Goal: Task Accomplishment & Management: Manage account settings

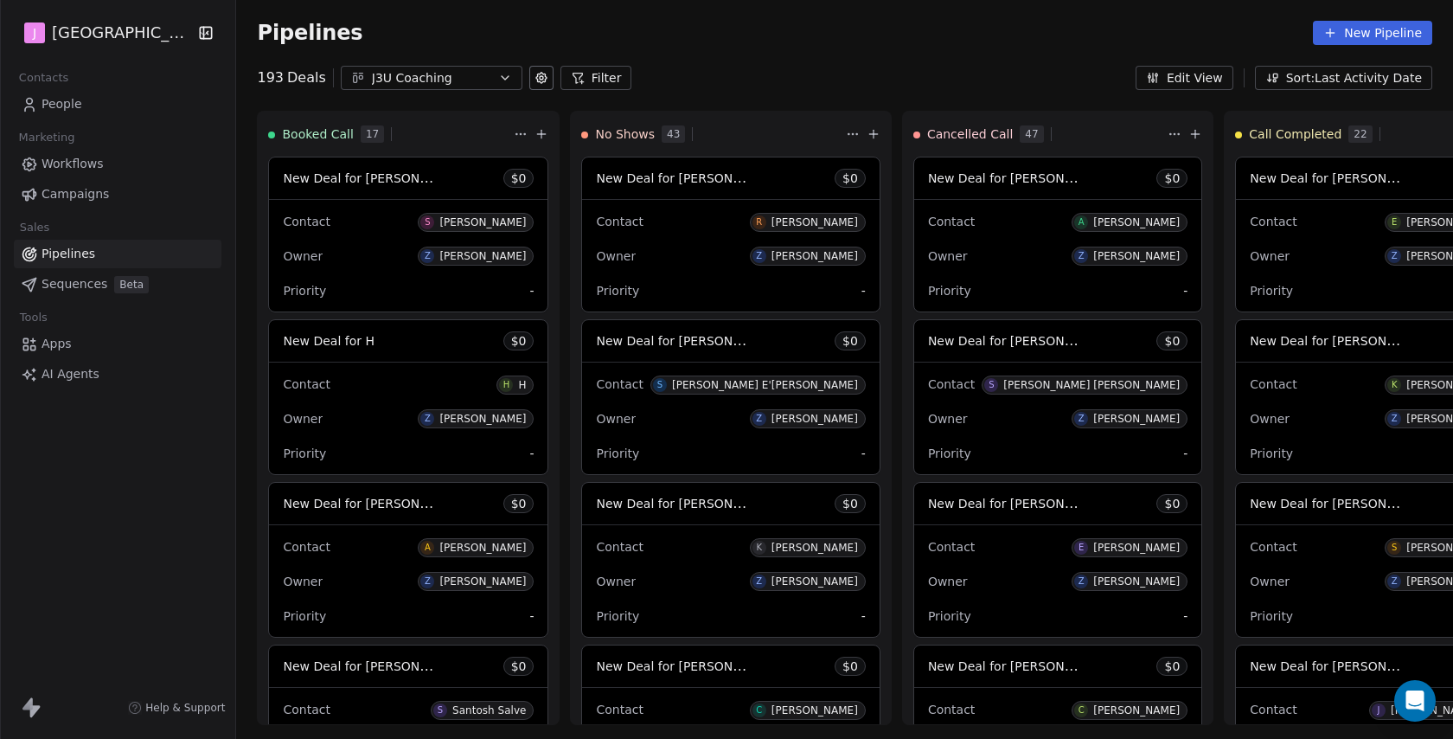
scroll to position [2220, 0]
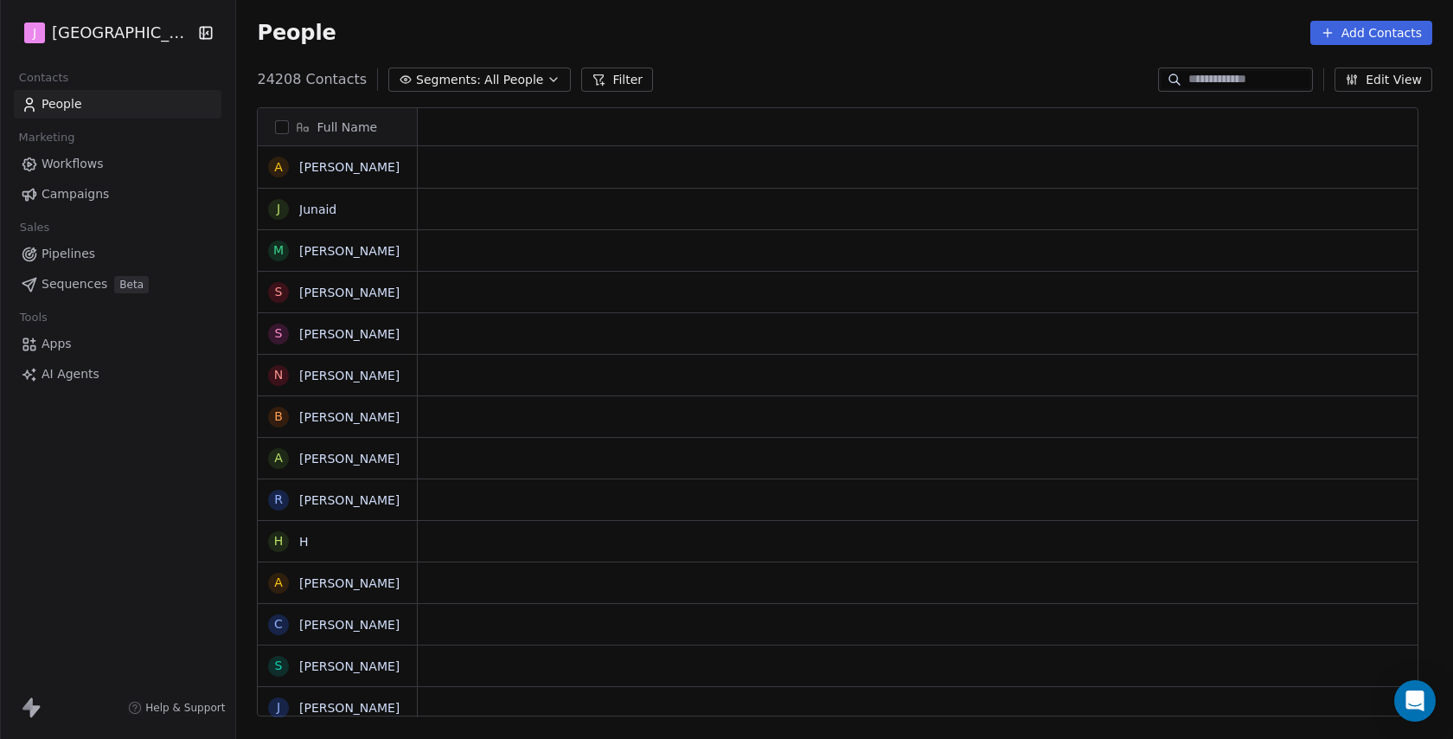
scroll to position [650, 1220]
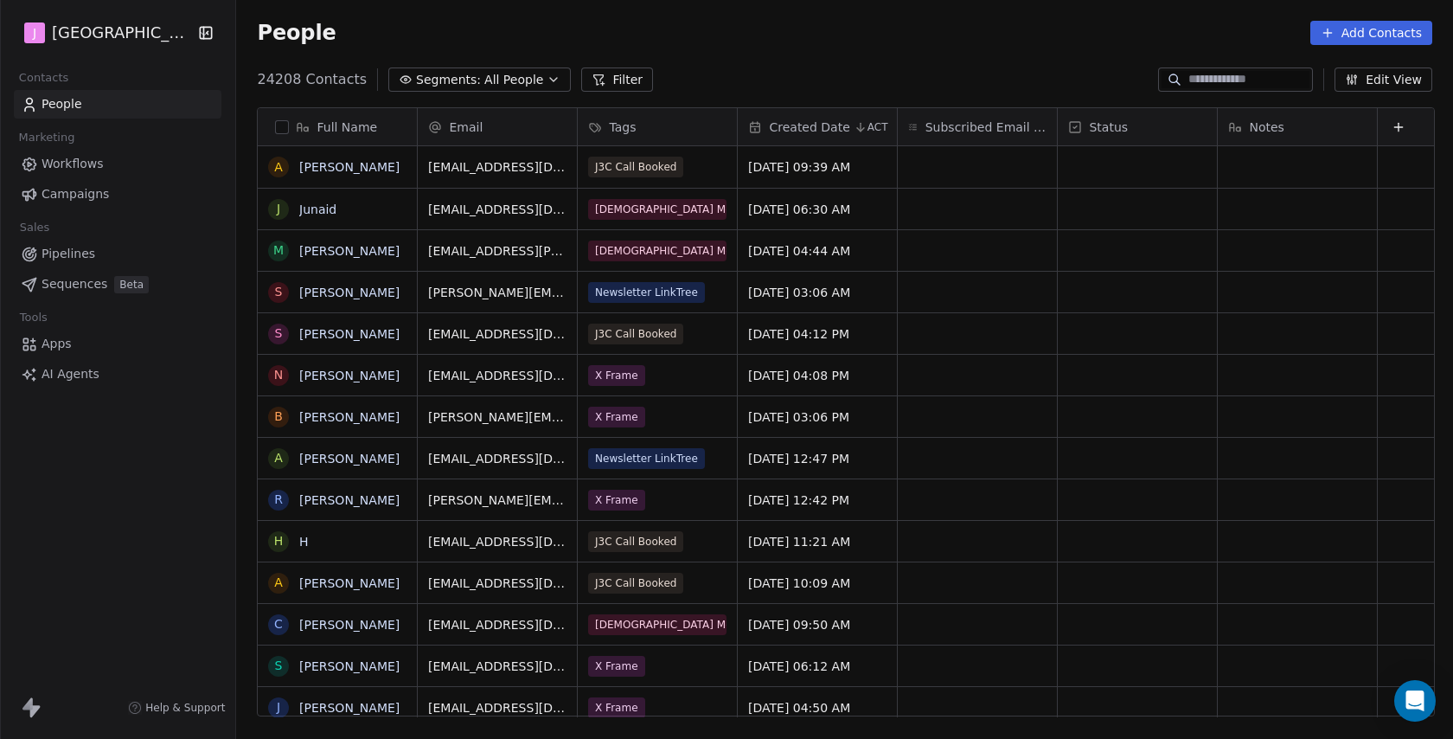
click at [80, 253] on span "Pipelines" at bounding box center [69, 254] width 54 height 18
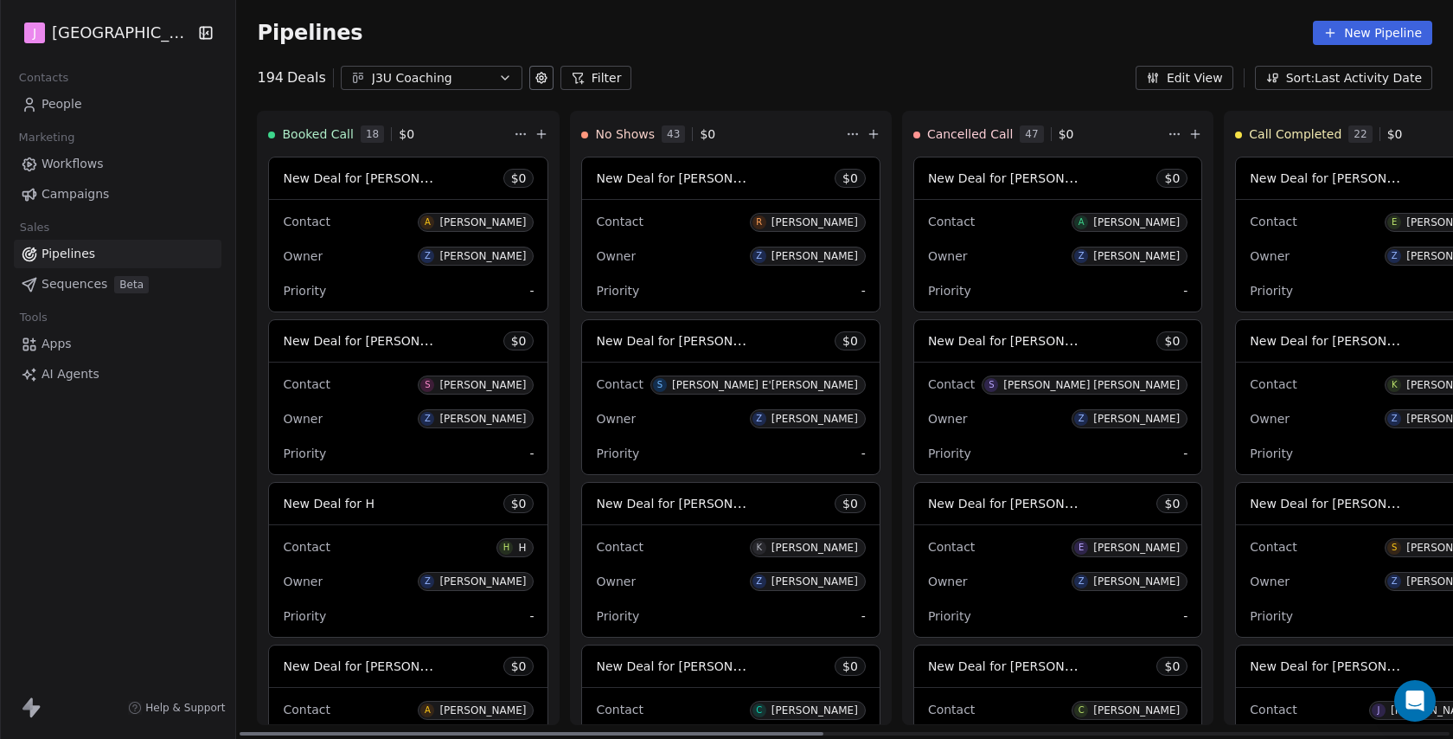
click at [404, 173] on span "New Deal for [PERSON_NAME]" at bounding box center [374, 178] width 183 height 16
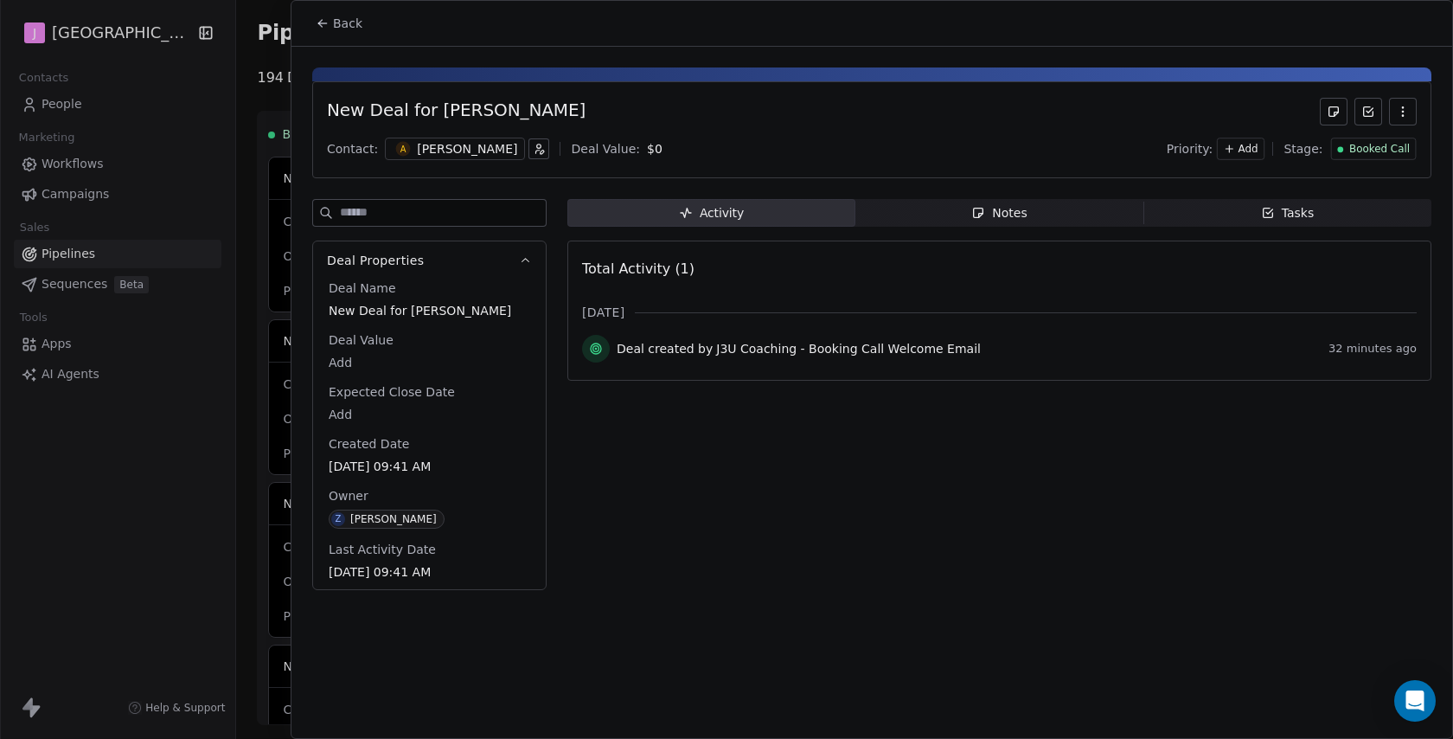
click at [1365, 153] on span "Booked Call" at bounding box center [1380, 149] width 61 height 15
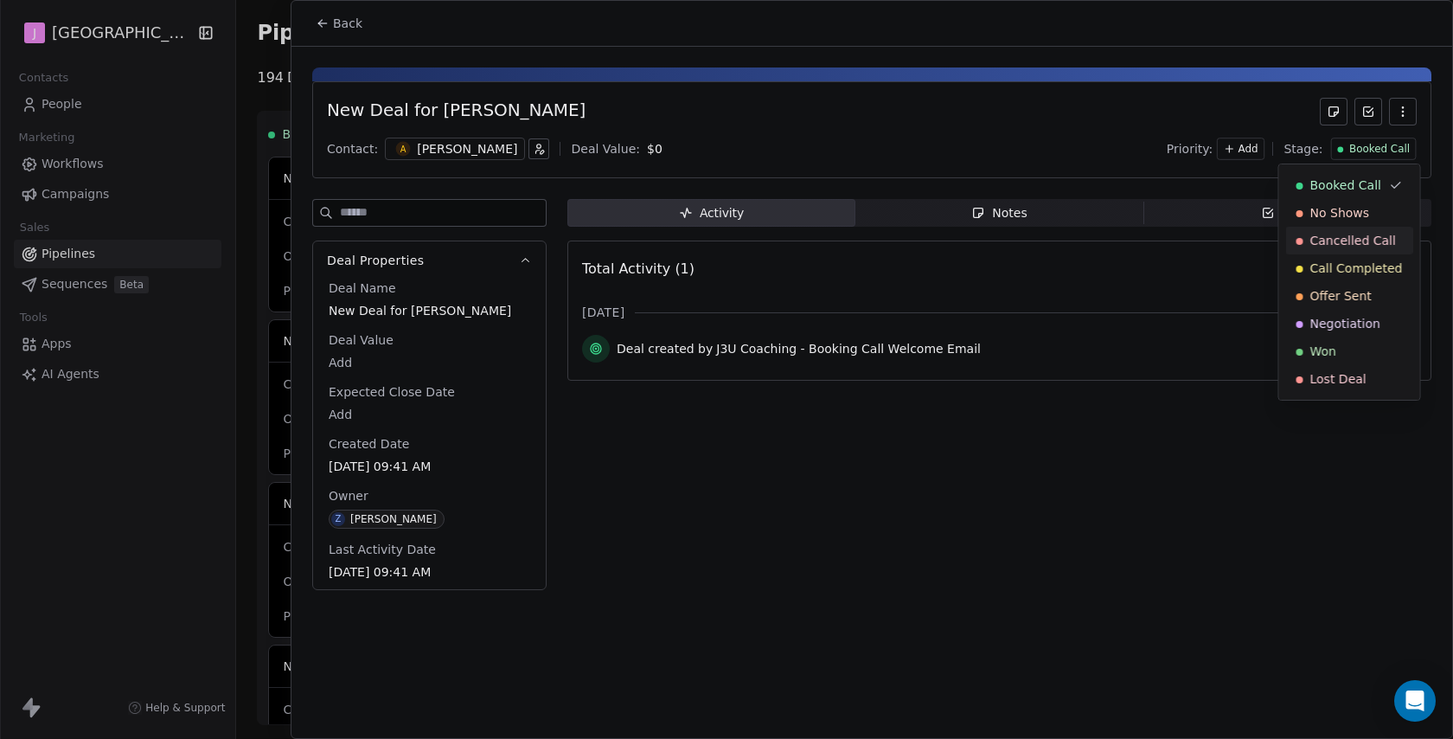
click at [1357, 246] on span "Cancelled Call" at bounding box center [1354, 240] width 86 height 17
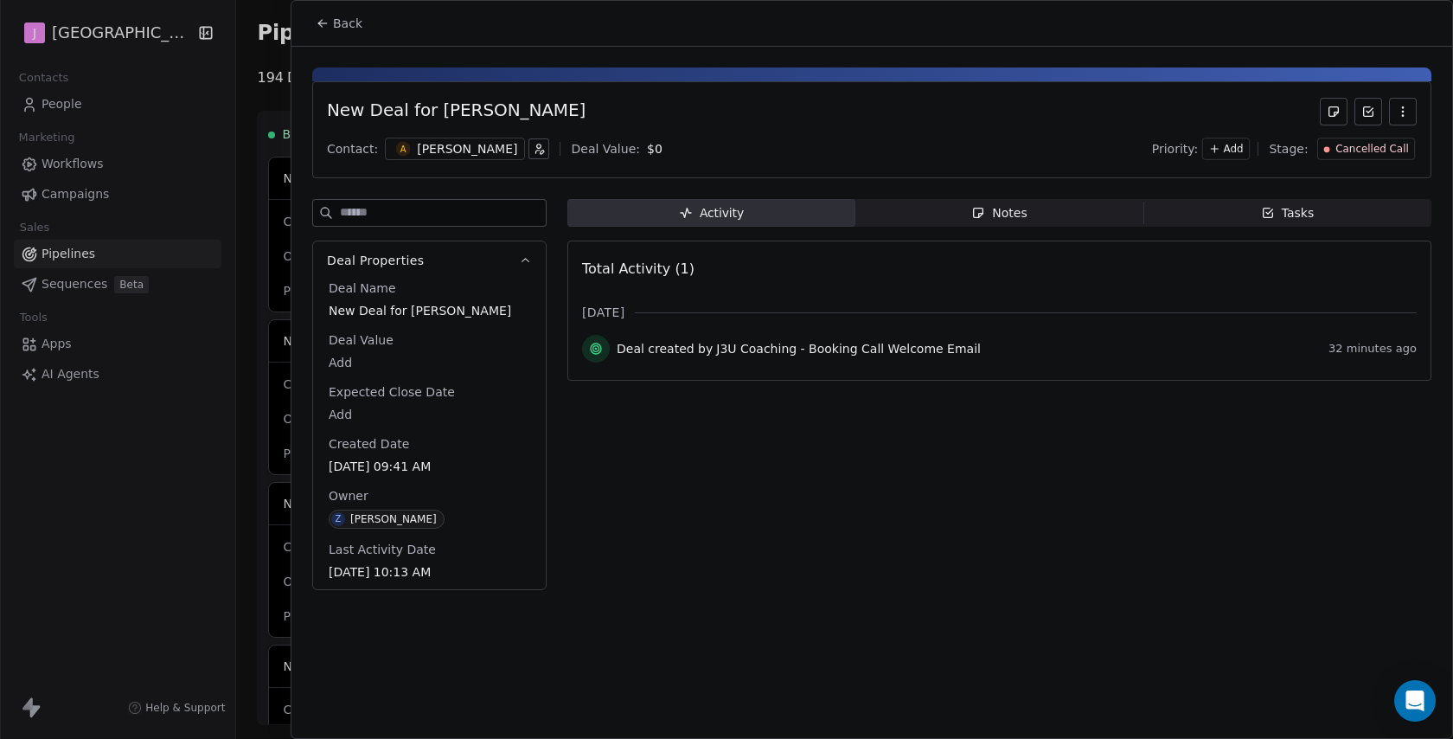
click at [1408, 151] on span "Cancelled Call" at bounding box center [1372, 149] width 73 height 15
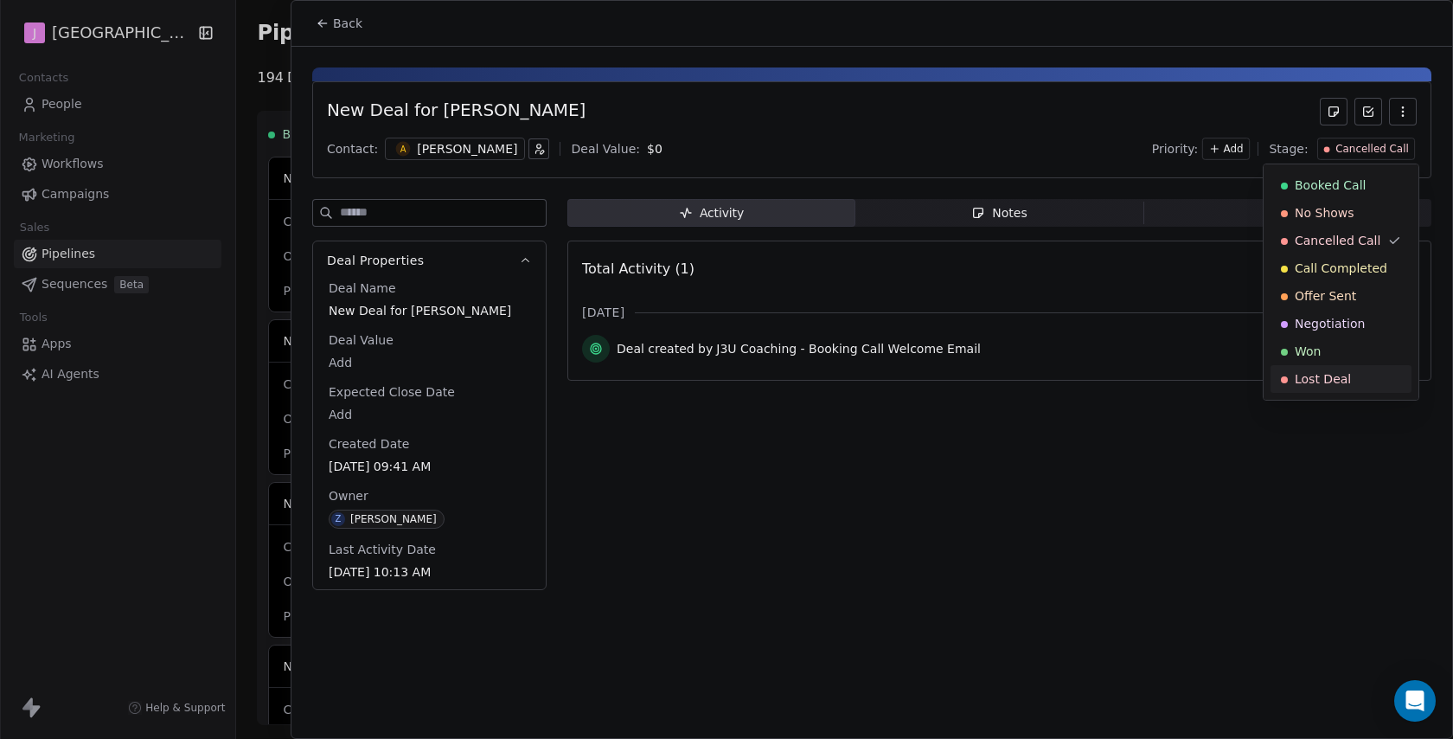
click at [1342, 384] on span "Lost Deal" at bounding box center [1323, 378] width 56 height 17
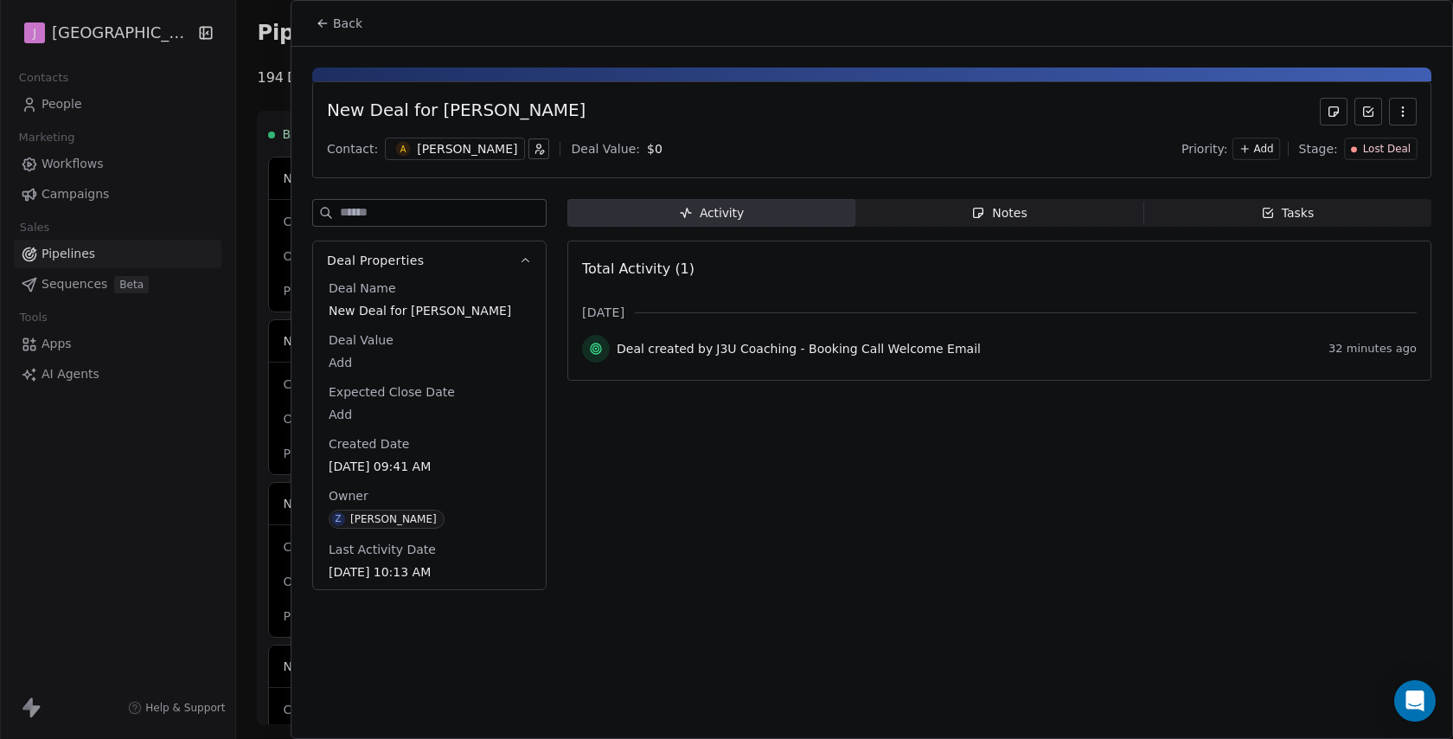
click at [355, 23] on span "Back" at bounding box center [347, 23] width 29 height 17
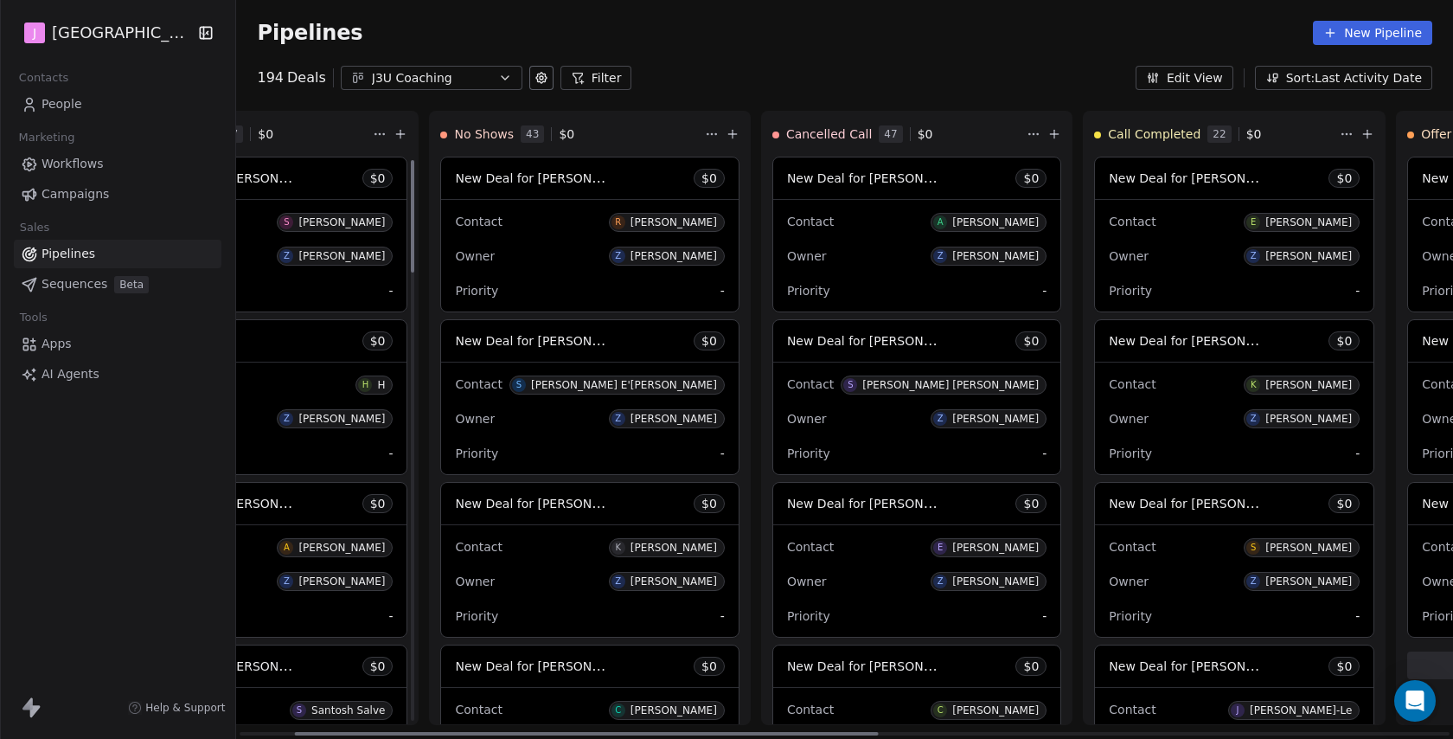
scroll to position [0, 146]
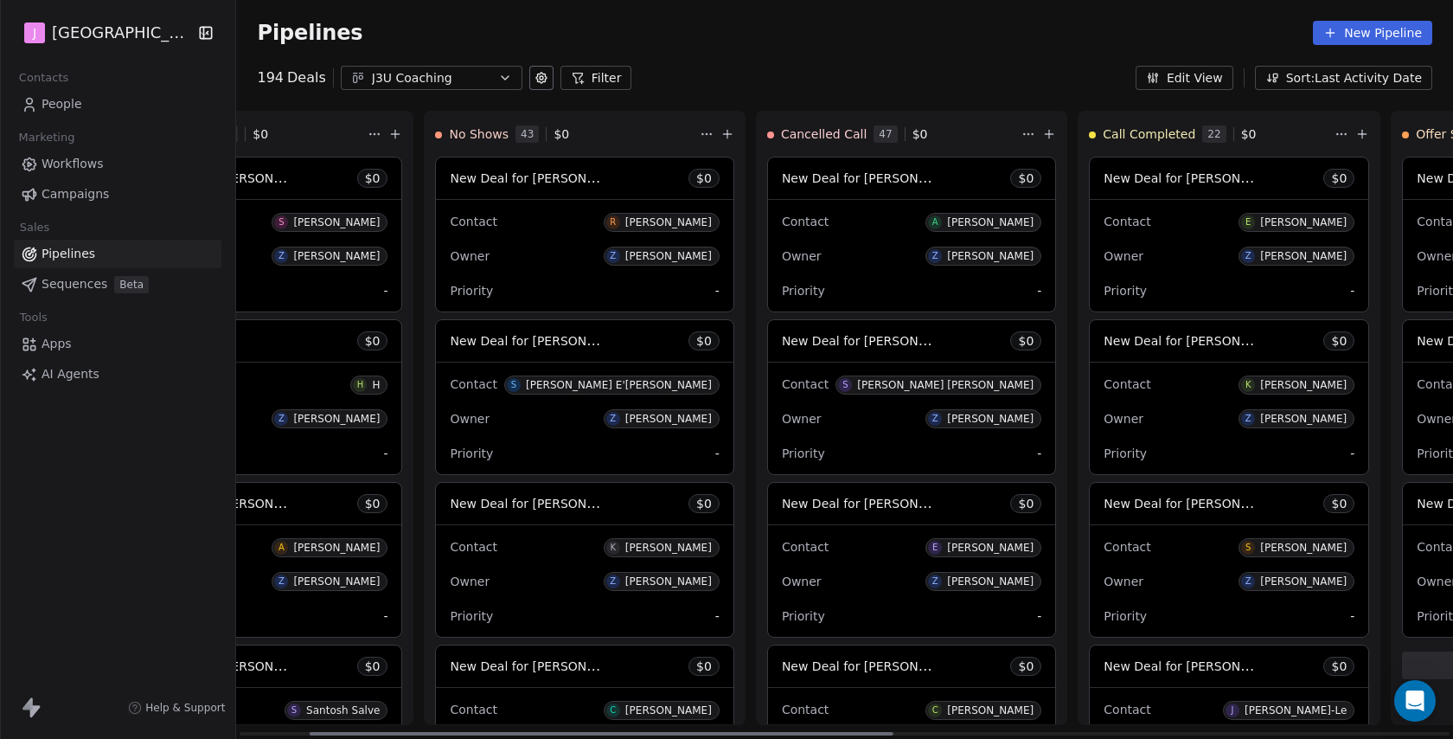
click at [1212, 333] on span "New Deal for [PERSON_NAME]" at bounding box center [1195, 340] width 183 height 16
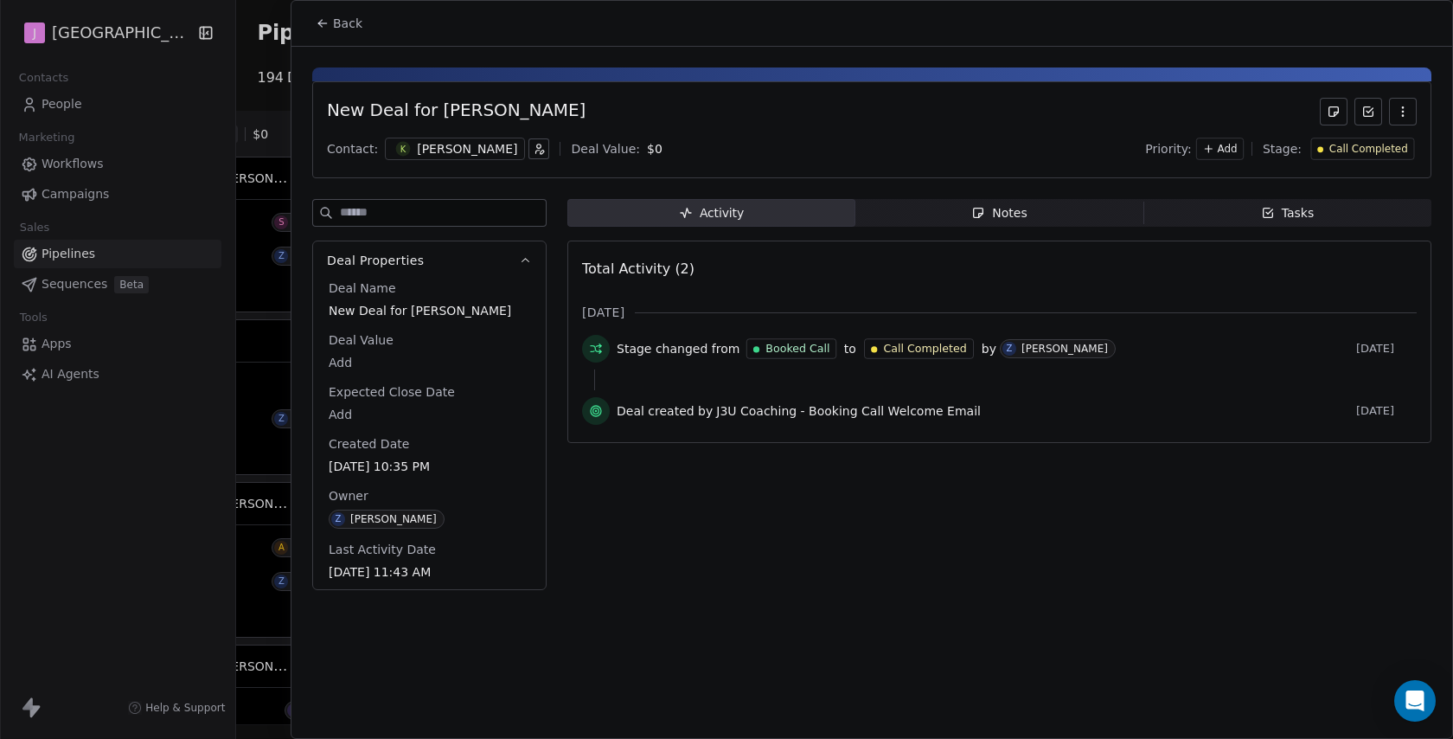
click at [342, 373] on div "Deal Name New Deal for [PERSON_NAME] Deal Value Add Expected Close Date Add Cre…" at bounding box center [429, 430] width 208 height 303
click at [342, 370] on body "J J3 University Contacts People Marketing Workflows Campaigns Sales Pipelines S…" at bounding box center [726, 369] width 1453 height 739
type input "*****"
click at [702, 485] on html "J J3 University Contacts People Marketing Workflows Campaigns Sales Pipelines S…" at bounding box center [726, 369] width 1453 height 739
click at [1352, 151] on span "Call Completed" at bounding box center [1369, 149] width 79 height 15
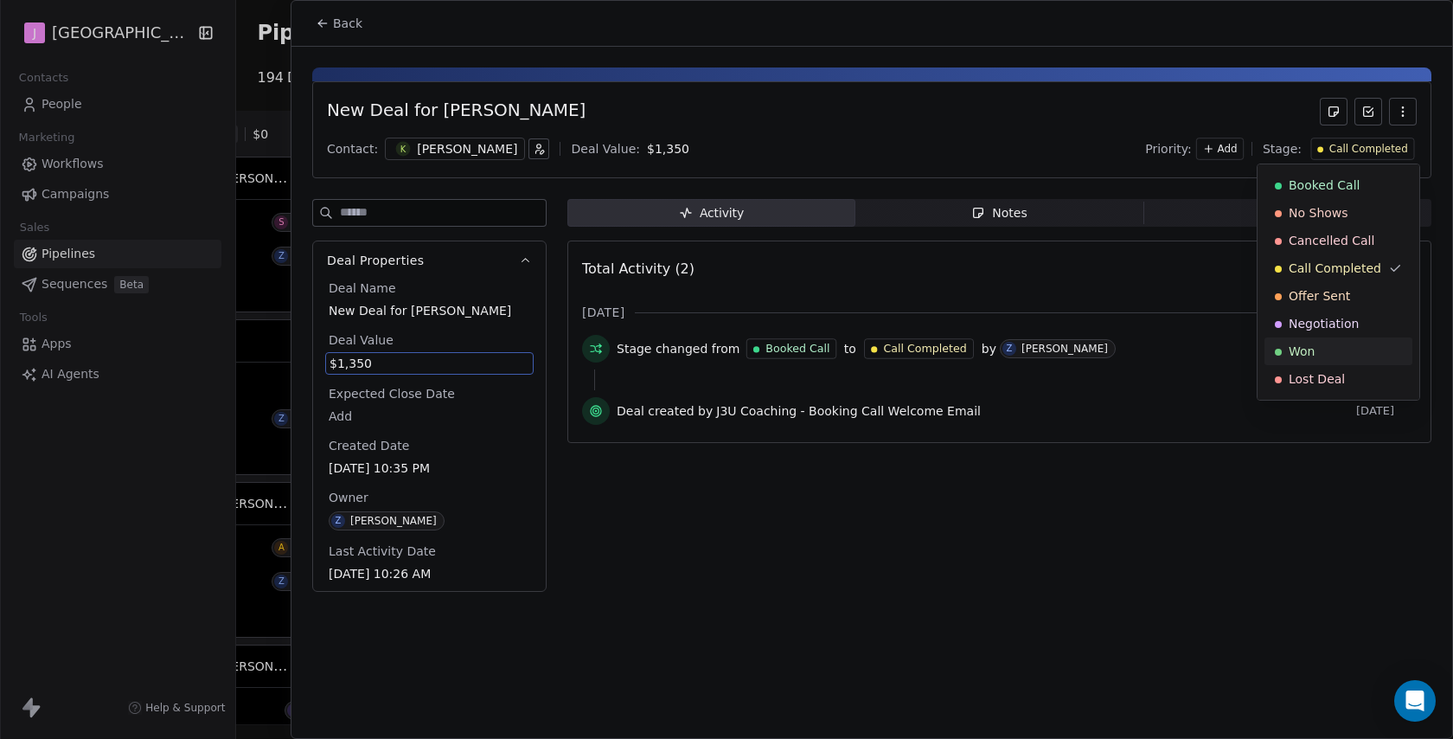
click at [1325, 356] on div "Won" at bounding box center [1338, 351] width 127 height 17
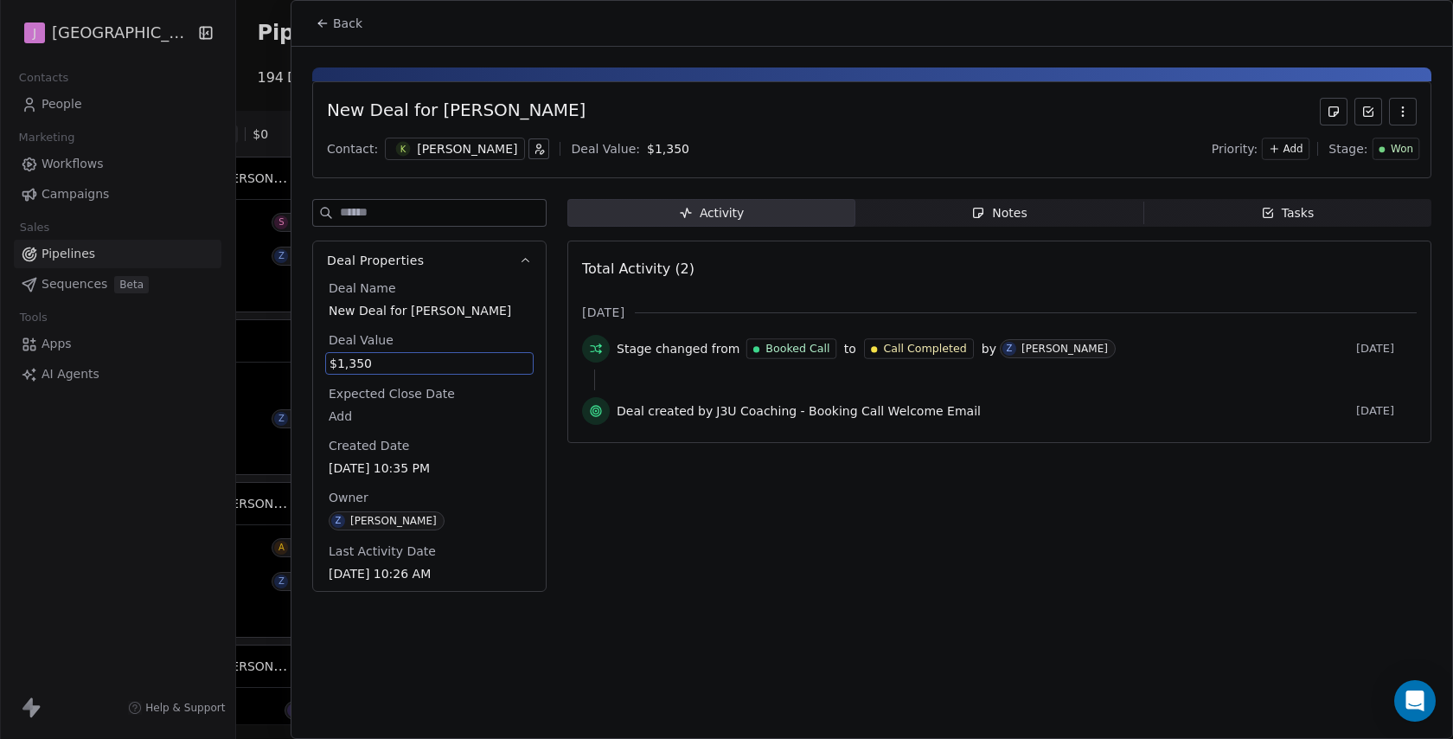
click at [360, 23] on span "Back" at bounding box center [347, 23] width 29 height 17
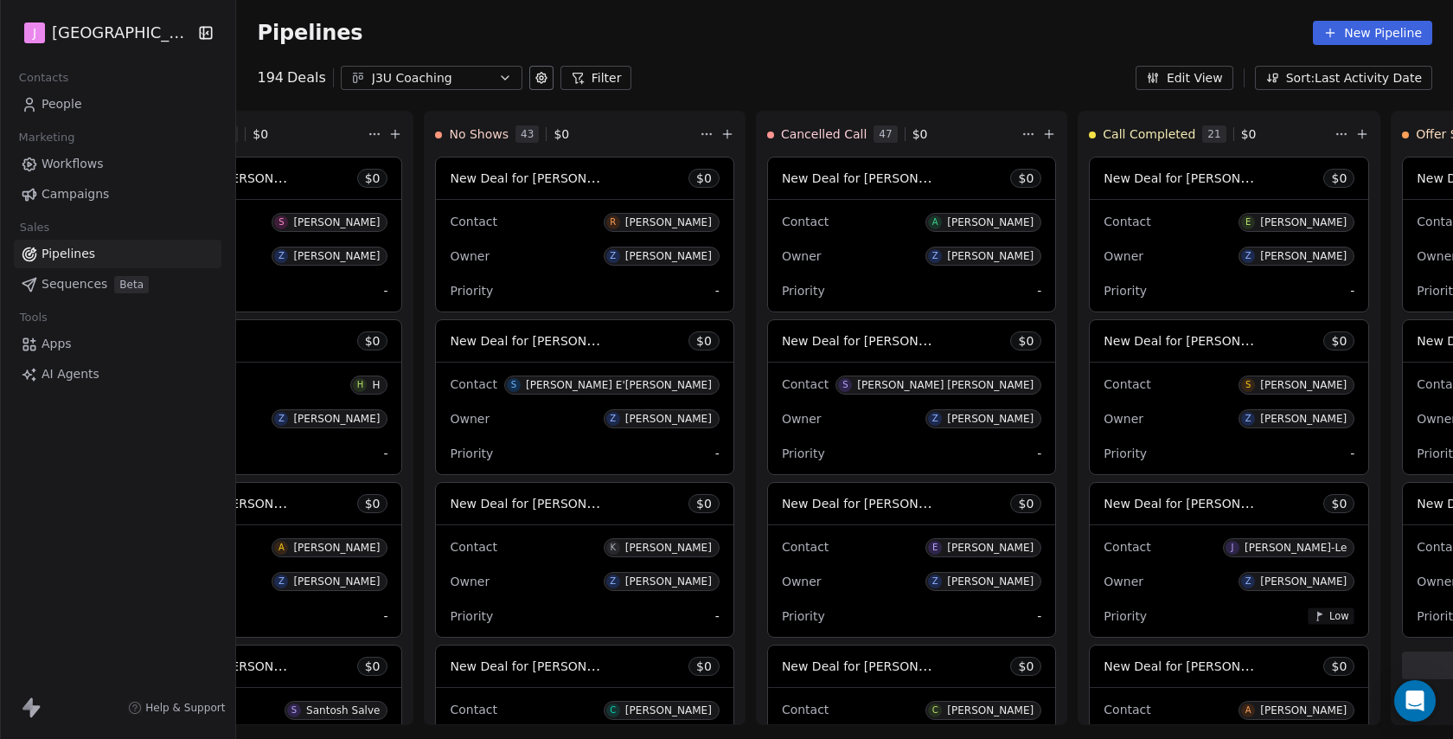
click at [110, 124] on div "Contacts People Marketing Workflows Campaigns Sales Pipelines Sequences Beta To…" at bounding box center [117, 227] width 235 height 323
click at [110, 116] on link "People" at bounding box center [118, 104] width 208 height 29
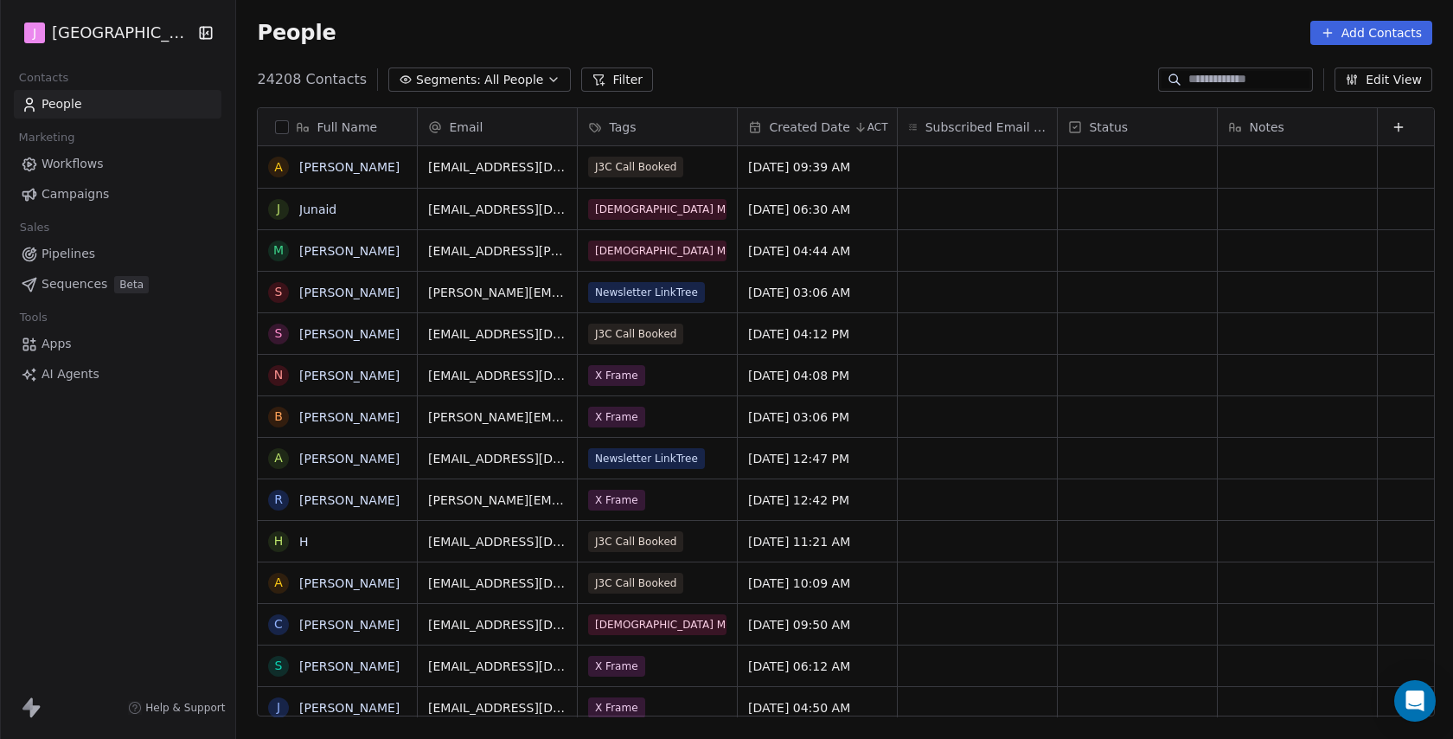
scroll to position [650, 1220]
click at [1239, 80] on input at bounding box center [1249, 79] width 121 height 17
paste input "**********"
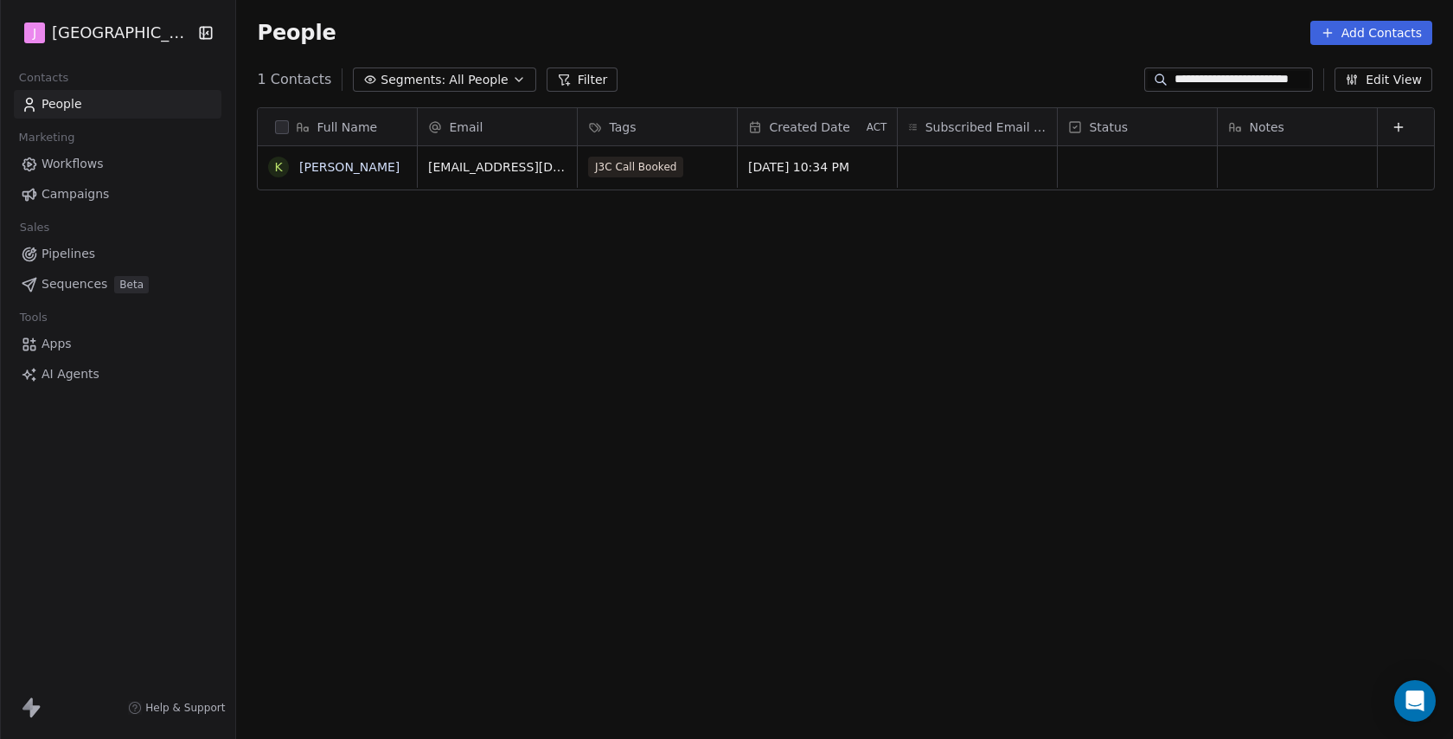
type input "**********"
click at [1101, 169] on div "grid" at bounding box center [1137, 167] width 159 height 42
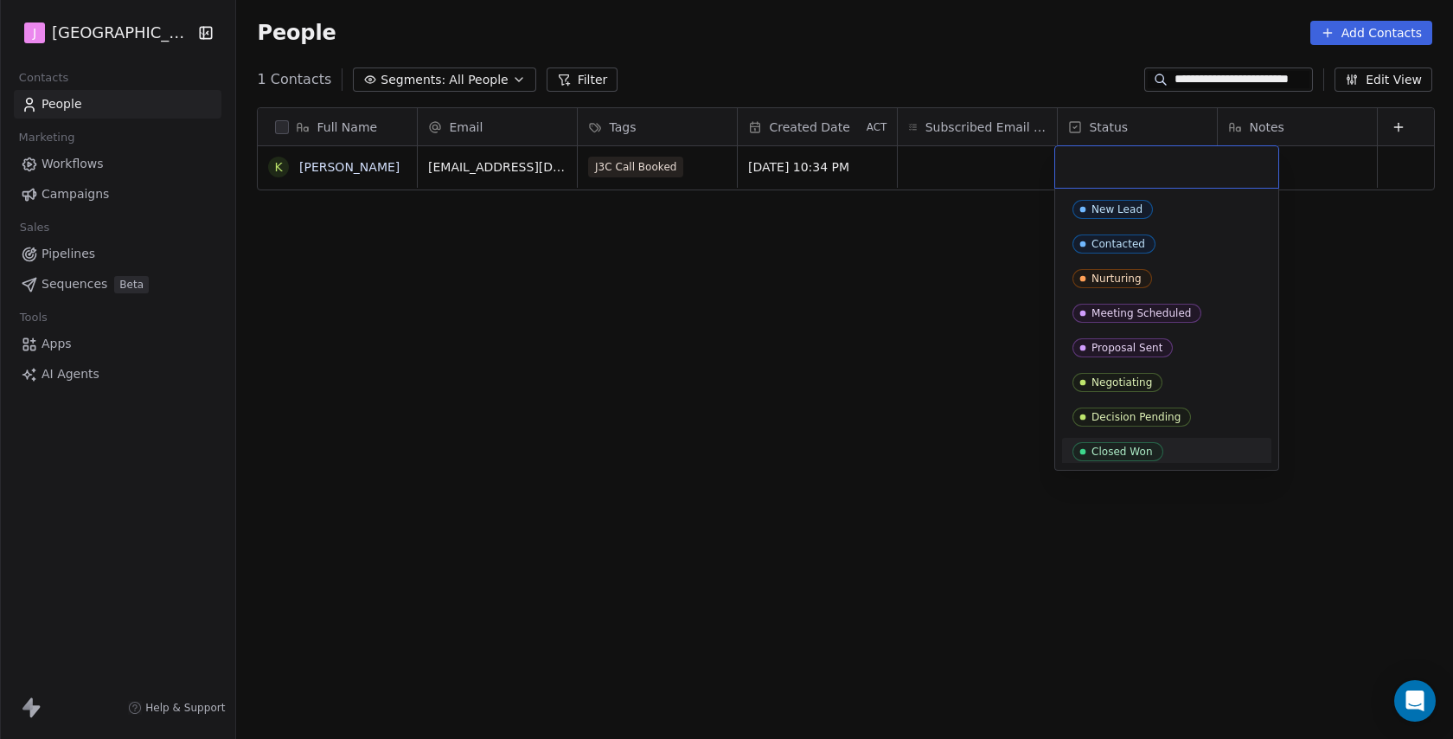
click at [1124, 457] on div "Closed Won" at bounding box center [1122, 452] width 61 height 12
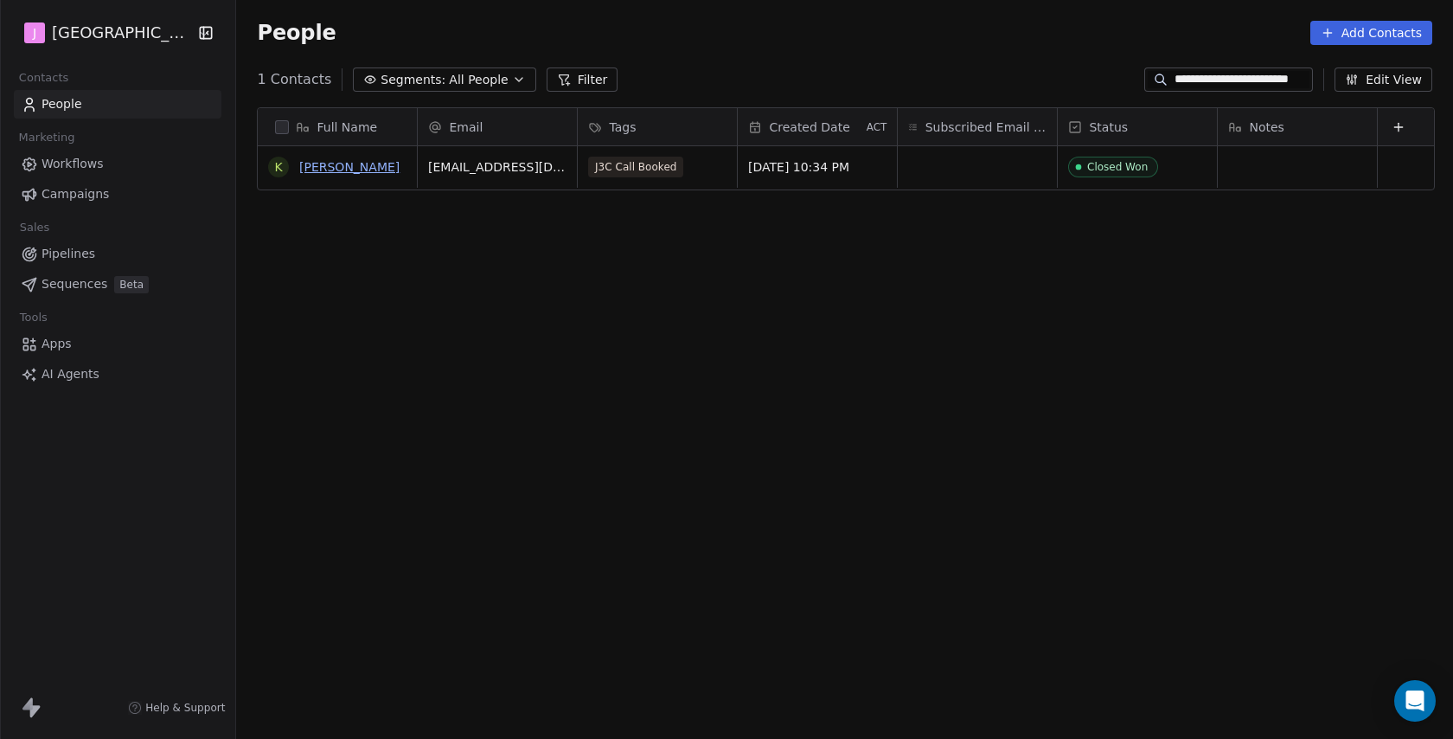
click at [348, 170] on link "[PERSON_NAME]" at bounding box center [349, 167] width 100 height 14
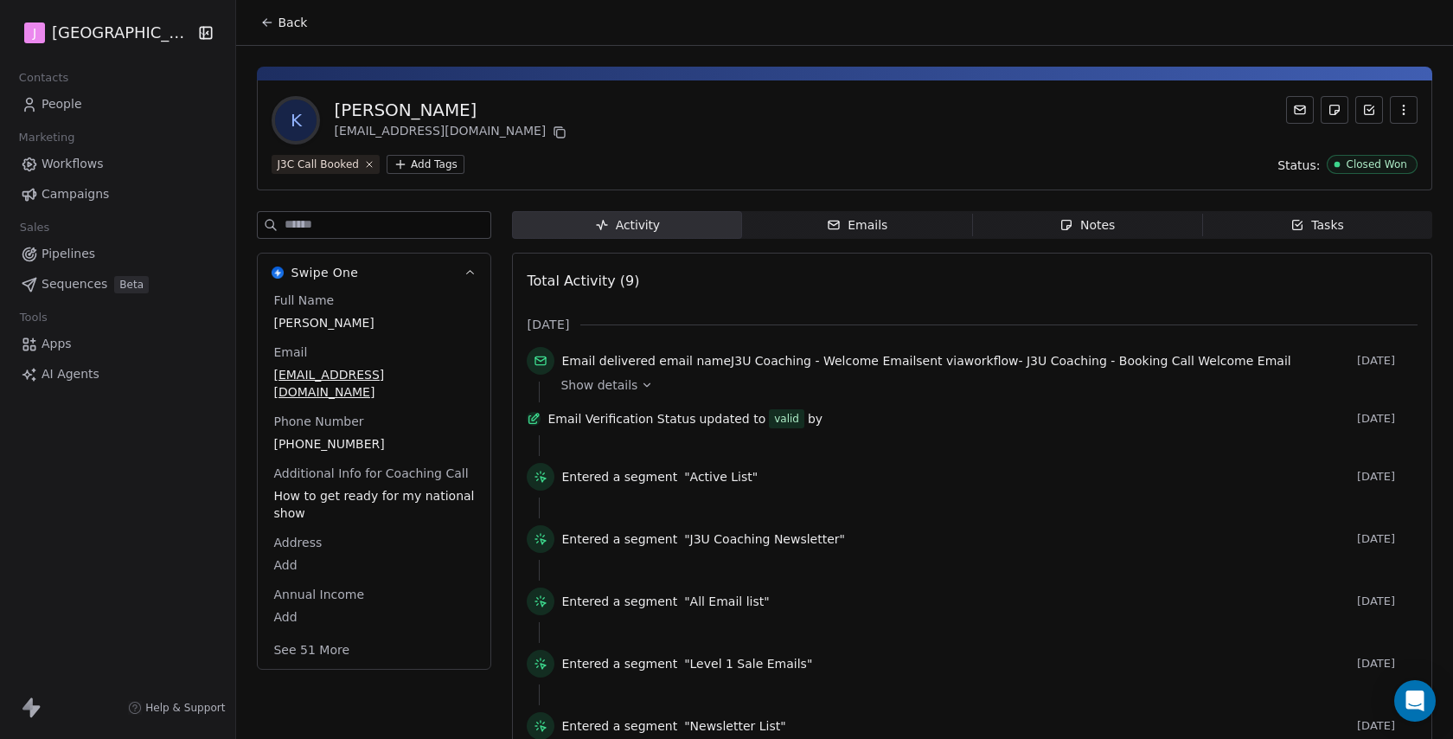
click at [292, 640] on button "See 51 More" at bounding box center [311, 649] width 97 height 31
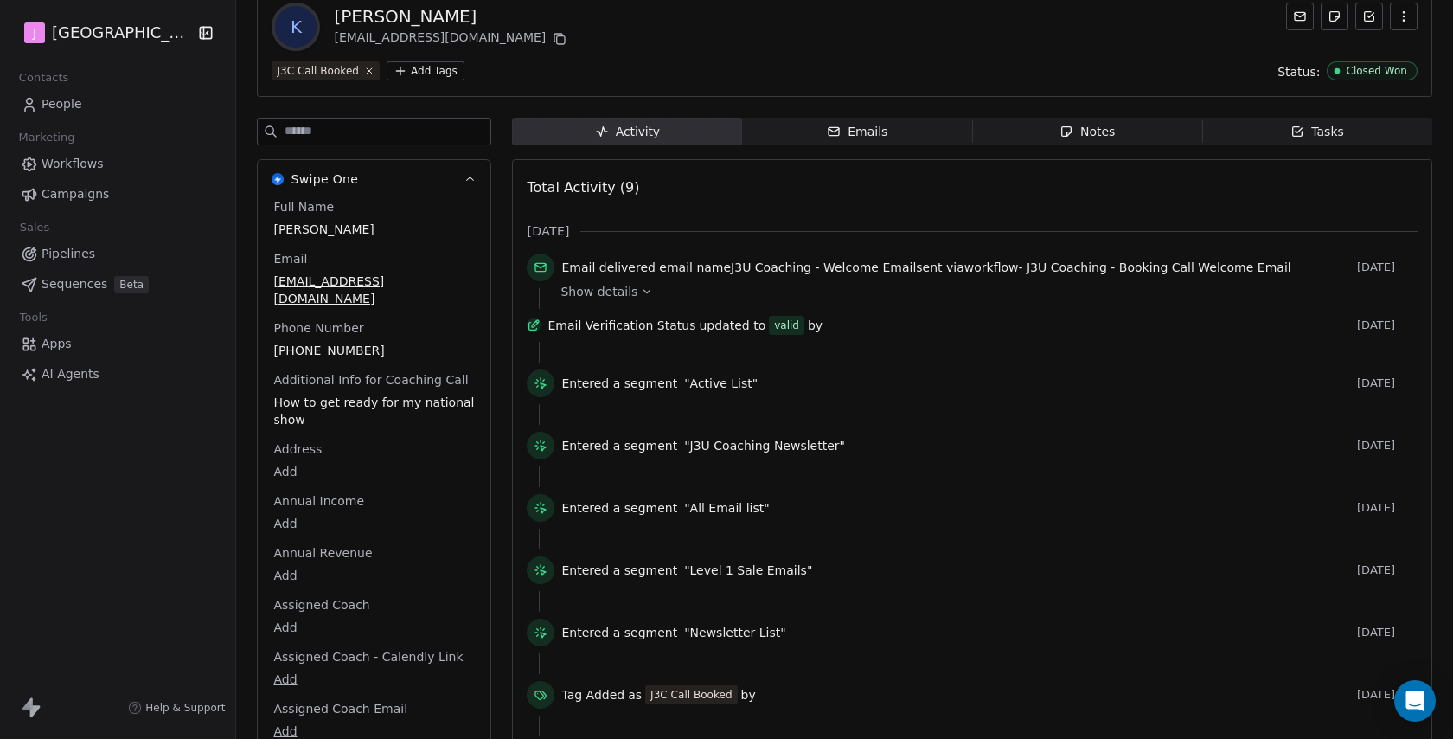
click at [293, 611] on body "J J3 University Contacts People Marketing Workflows Campaigns Sales Pipelines S…" at bounding box center [726, 369] width 1453 height 739
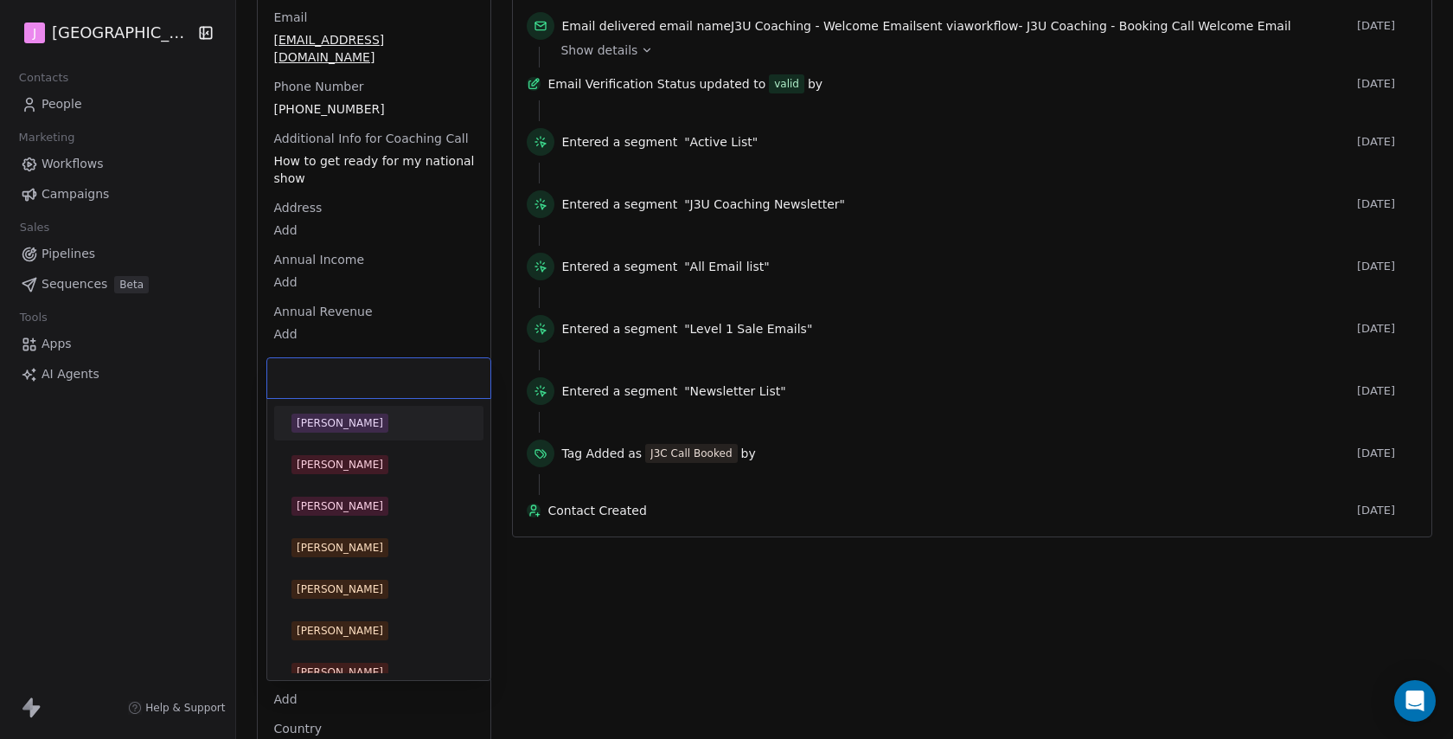
click at [358, 427] on div "[PERSON_NAME]" at bounding box center [379, 423] width 175 height 19
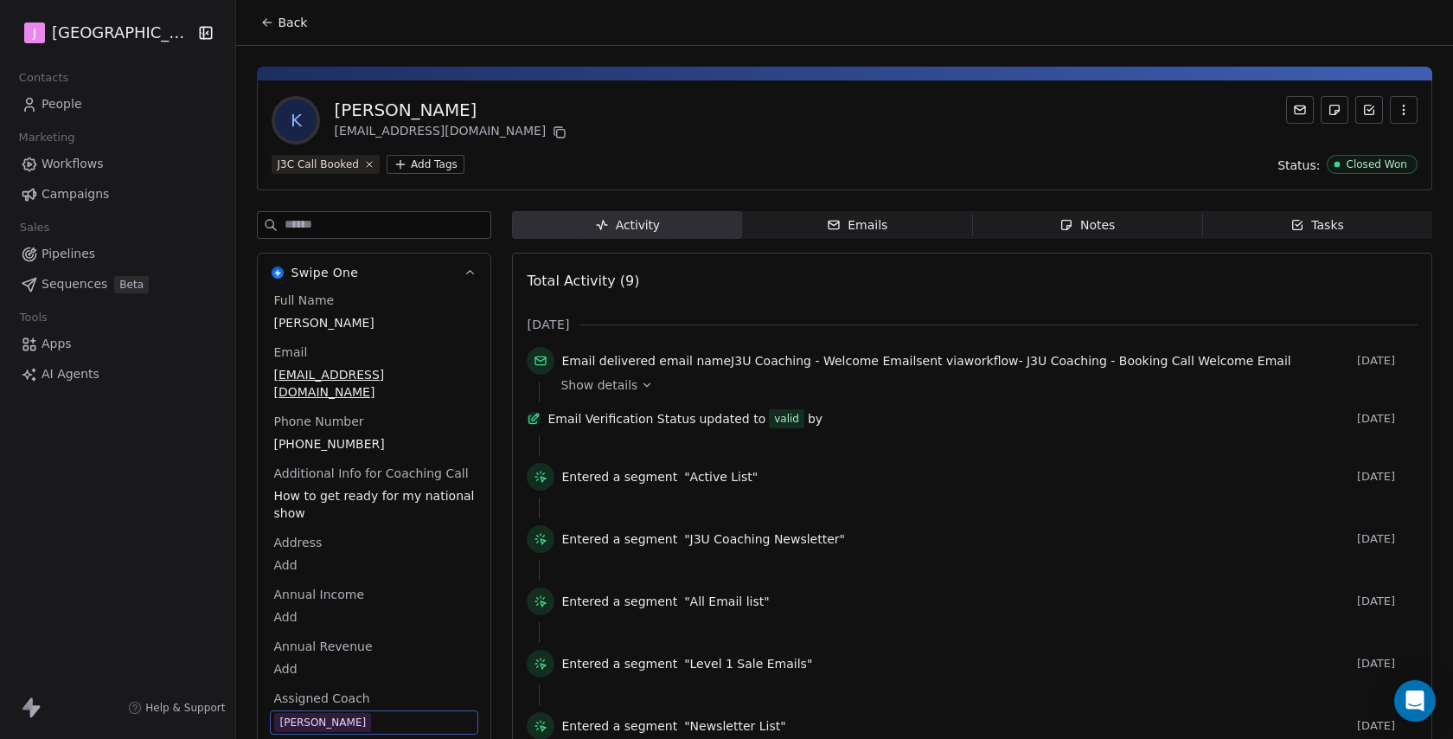
click at [279, 38] on div "Back" at bounding box center [844, 22] width 1217 height 45
click at [279, 28] on span "Back" at bounding box center [292, 22] width 29 height 17
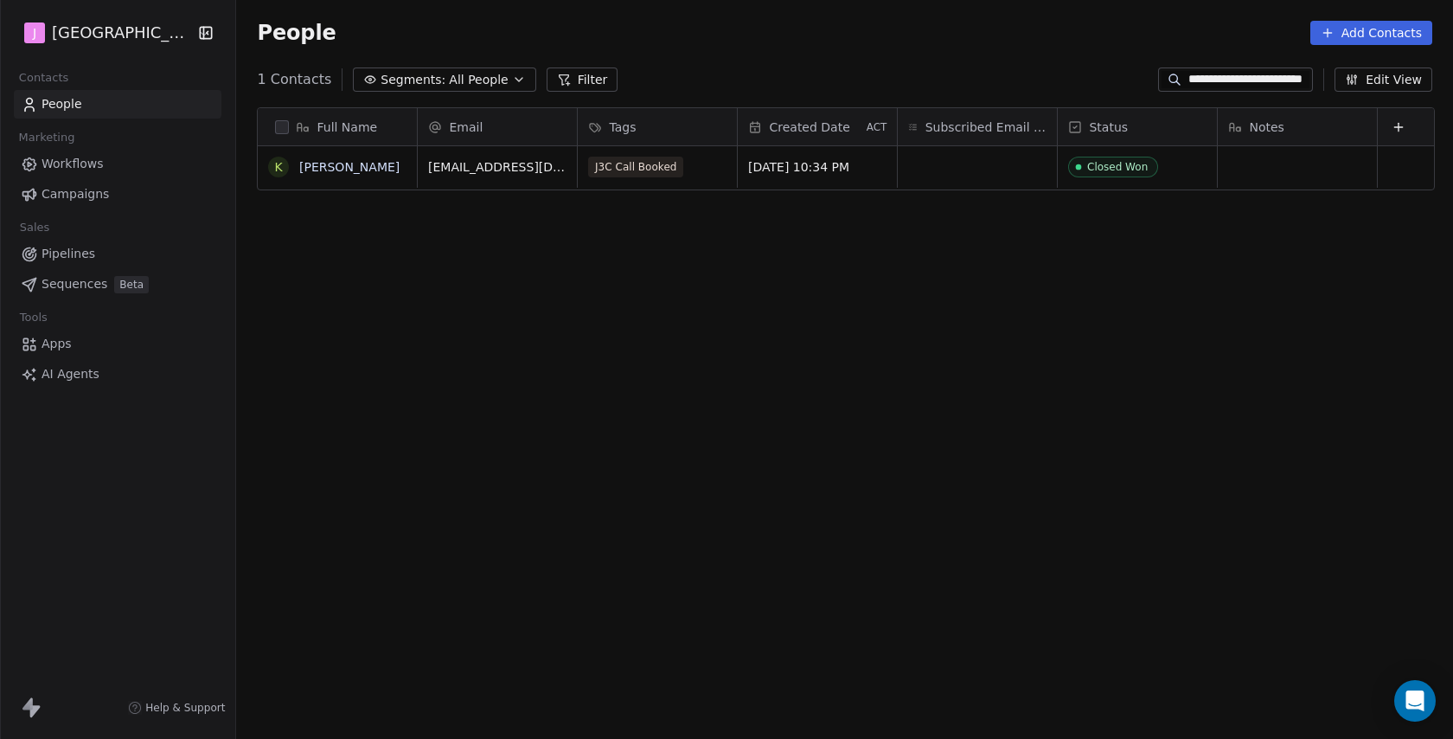
scroll to position [650, 1220]
